Goal: Task Accomplishment & Management: Manage account settings

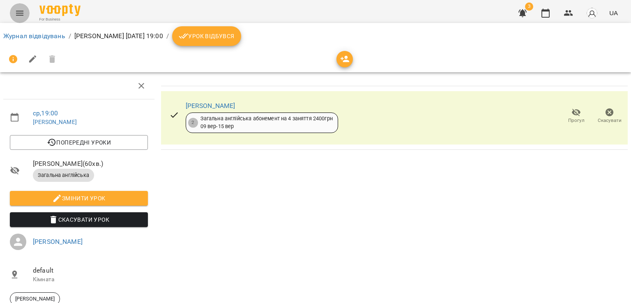
click at [22, 14] on icon "Menu" at bounding box center [20, 13] width 10 height 10
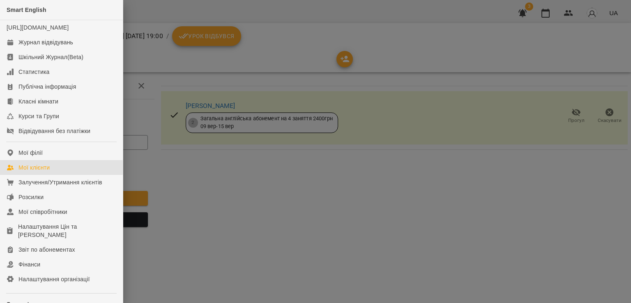
click at [39, 172] on div "Мої клієнти" at bounding box center [33, 167] width 31 height 8
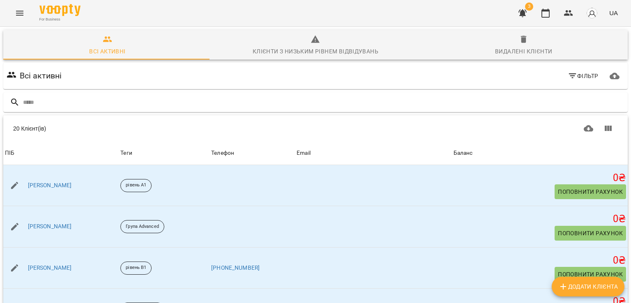
scroll to position [56, 0]
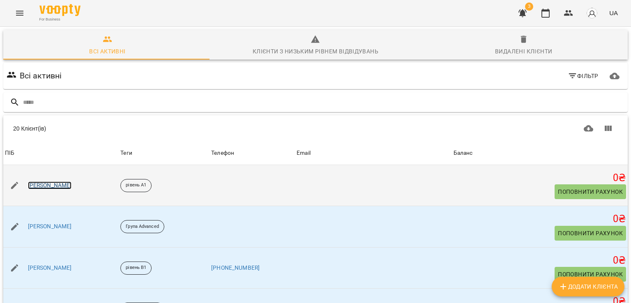
click at [34, 181] on link "[PERSON_NAME]" at bounding box center [50, 185] width 44 height 8
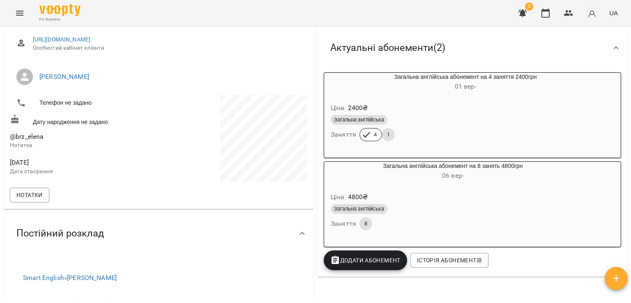
scroll to position [109, 0]
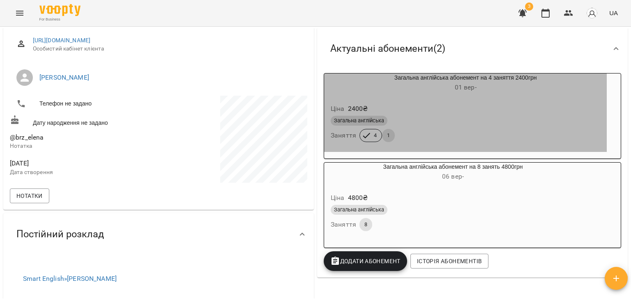
click at [473, 125] on div "Загальна англійська" at bounding box center [464, 121] width 269 height 10
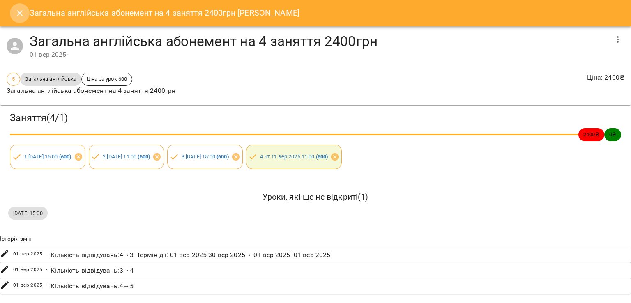
click at [25, 16] on button "Close" at bounding box center [20, 13] width 20 height 20
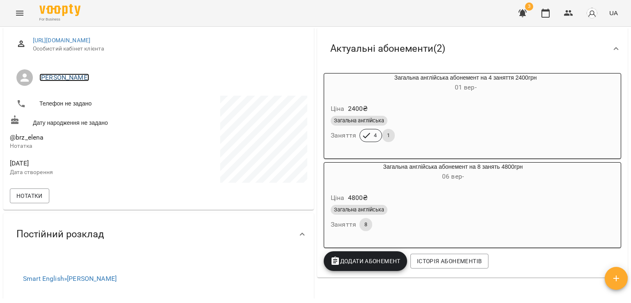
click at [76, 74] on link "[PERSON_NAME]" at bounding box center [64, 77] width 50 height 8
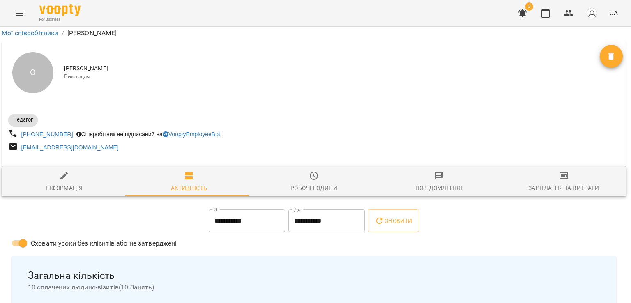
scroll to position [380, 2]
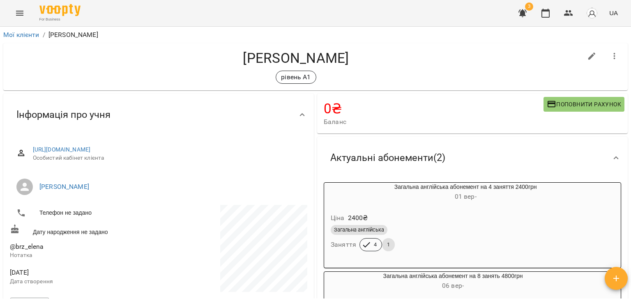
scroll to position [8, 0]
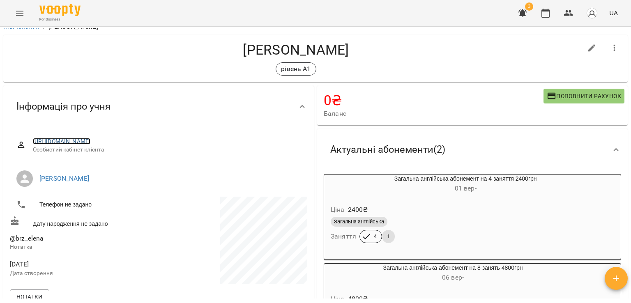
click at [91, 140] on link "[URL][DOMAIN_NAME]" at bounding box center [62, 141] width 58 height 7
